Goal: Navigation & Orientation: Find specific page/section

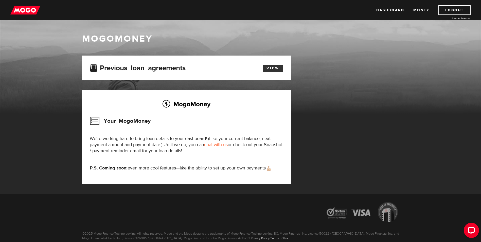
click at [272, 65] on link "View" at bounding box center [273, 68] width 21 height 7
click at [393, 10] on link "Dashboard" at bounding box center [390, 10] width 28 height 10
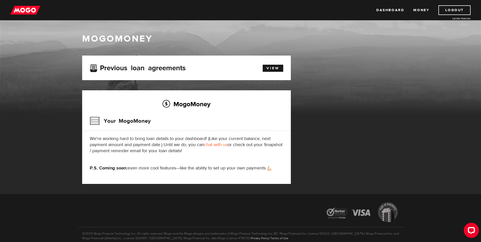
scroll to position [23, 0]
